Goal: Navigation & Orientation: Find specific page/section

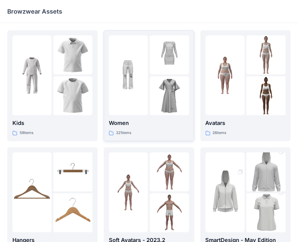
click at [161, 80] on img at bounding box center [169, 95] width 39 height 39
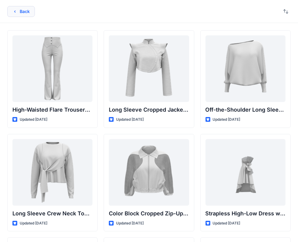
click at [25, 11] on button "Back" at bounding box center [21, 11] width 28 height 11
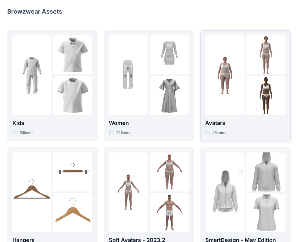
click at [225, 75] on img at bounding box center [224, 75] width 39 height 39
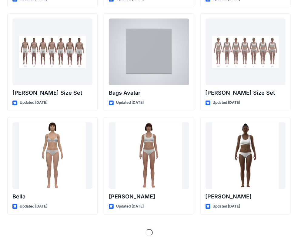
scroll to position [640, 0]
